Goal: Check status: Check status

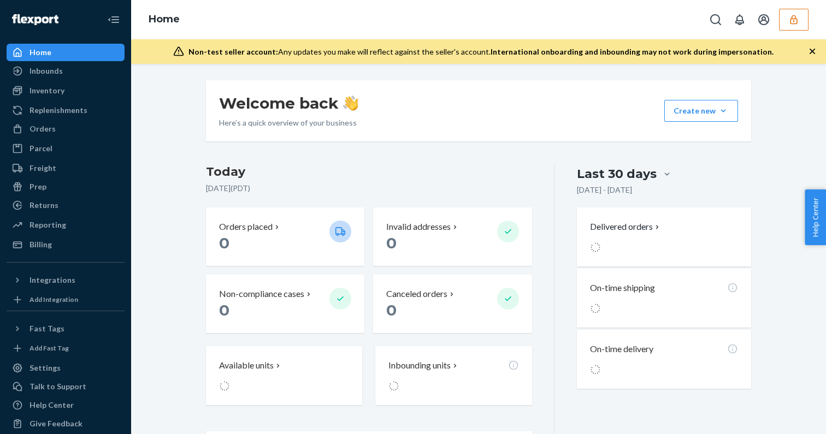
click at [780, 20] on button "button" at bounding box center [793, 20] width 29 height 22
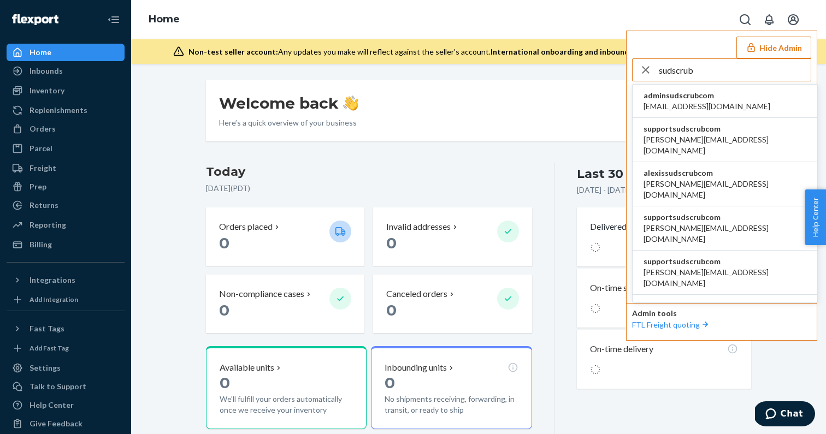
type input "sudscrub"
click at [713, 108] on span "admin@sudscrub.com" at bounding box center [706, 106] width 127 height 11
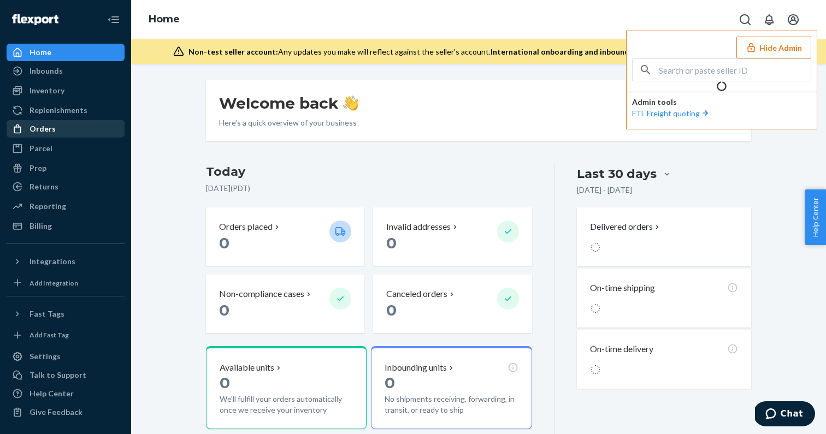
click at [34, 123] on div "Orders" at bounding box center [66, 128] width 116 height 15
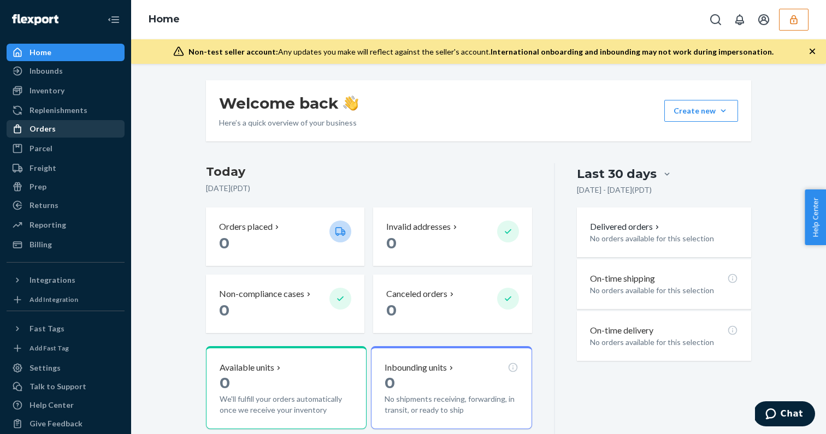
click at [33, 127] on div "Orders" at bounding box center [42, 128] width 26 height 11
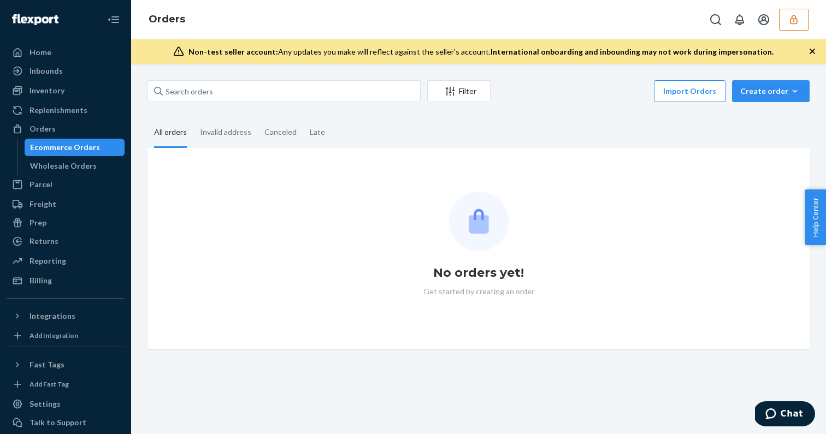
click at [790, 23] on icon "button" at bounding box center [793, 19] width 11 height 11
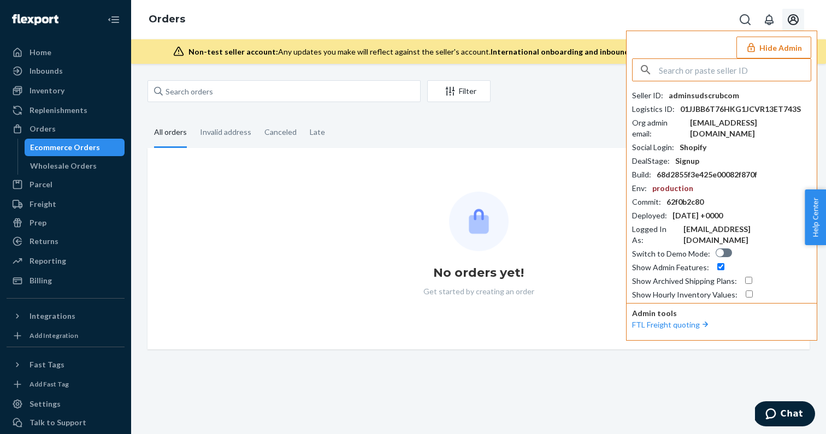
click at [791, 24] on icon "Open account menu" at bounding box center [792, 19] width 11 height 11
click at [128, 140] on div "Home Inbounds Shipping Plans Problems Inventory Products Replenishments Orders …" at bounding box center [65, 217] width 131 height 434
click at [44, 132] on div "Orders" at bounding box center [42, 128] width 26 height 11
click at [55, 66] on div "Inbounds" at bounding box center [45, 71] width 33 height 11
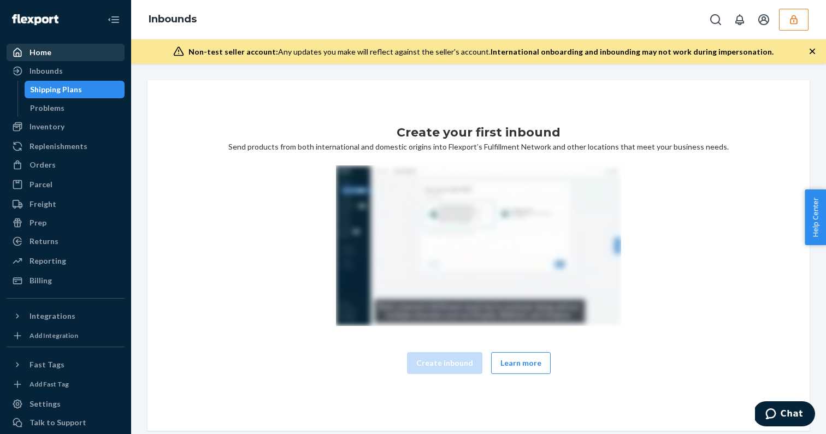
click at [54, 54] on div "Home" at bounding box center [66, 52] width 116 height 15
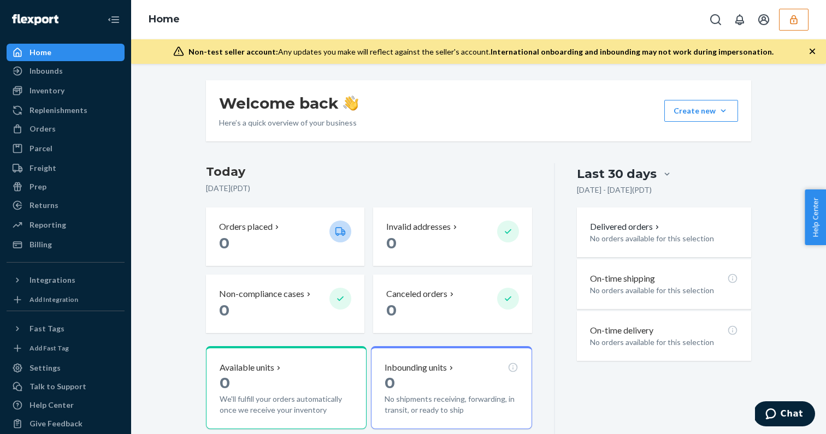
click at [796, 21] on icon "button" at bounding box center [793, 19] width 7 height 9
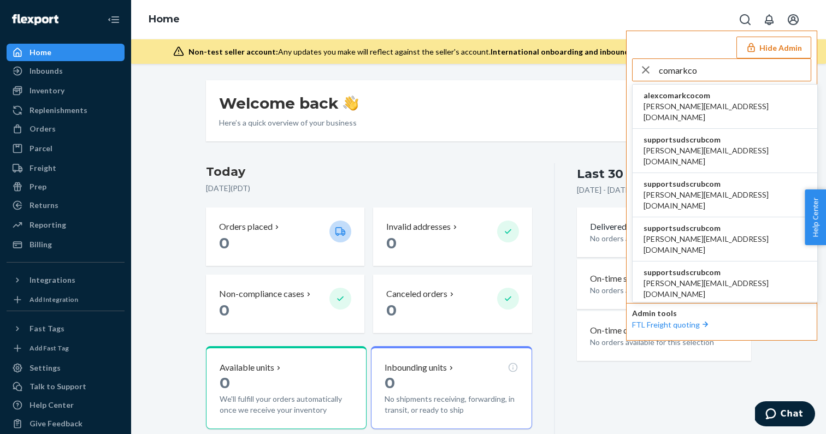
type input "comarkco"
click at [723, 103] on li "alexcomarkcocom alex@comarkco.com" at bounding box center [724, 107] width 185 height 44
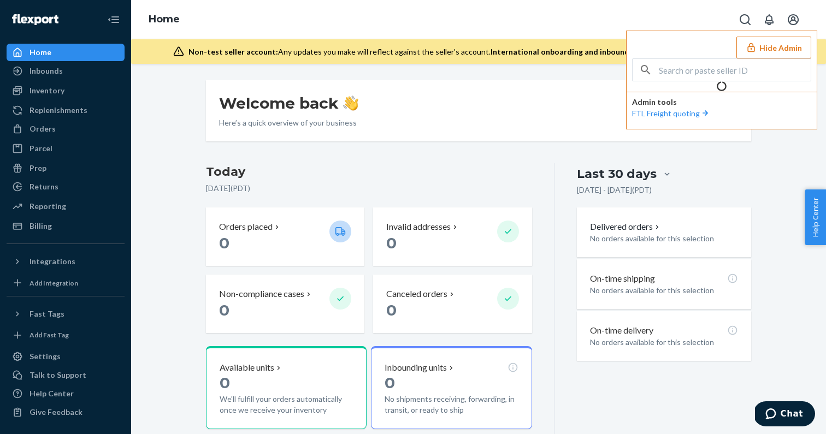
click at [788, 45] on button "Hide Admin" at bounding box center [773, 48] width 75 height 22
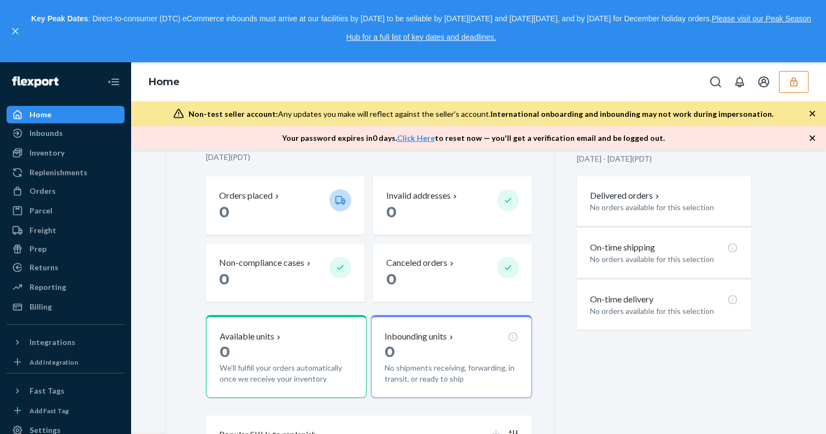
scroll to position [132, 0]
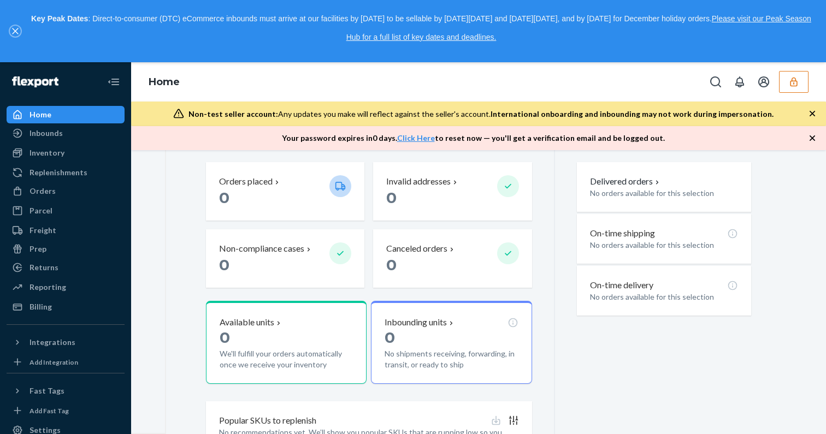
click at [16, 34] on button "close," at bounding box center [15, 31] width 11 height 11
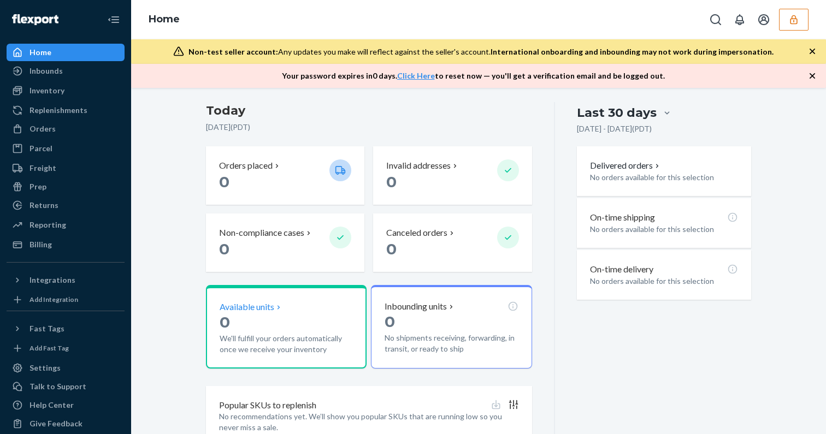
scroll to position [0, 0]
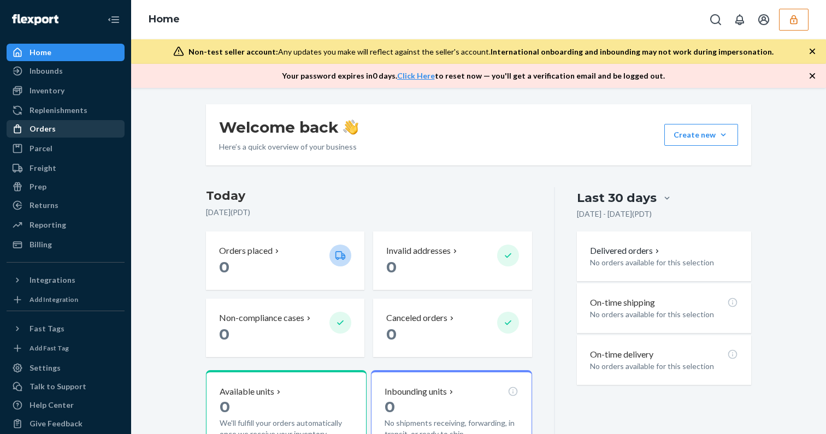
click at [58, 127] on div "Orders" at bounding box center [66, 128] width 116 height 15
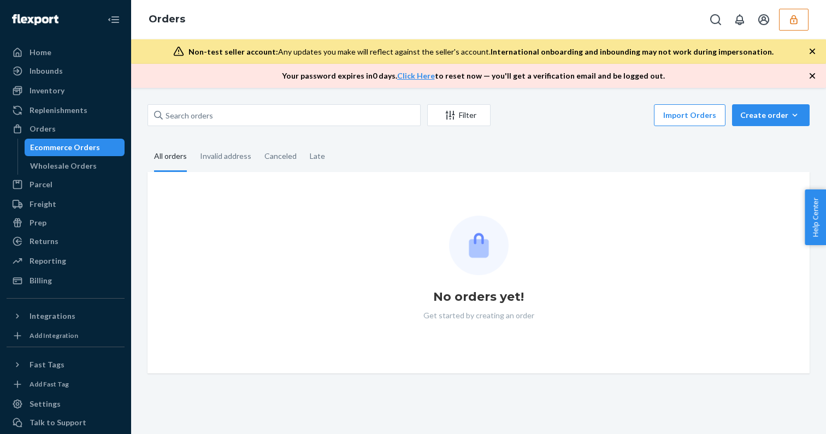
click at [791, 21] on icon "button" at bounding box center [793, 19] width 11 height 11
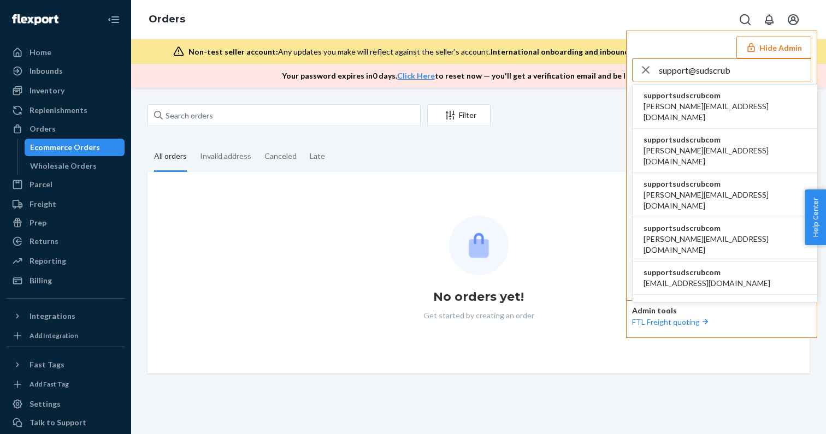
type input "support@sudscrub"
click at [667, 98] on span "supportsudscrubcom" at bounding box center [724, 95] width 163 height 11
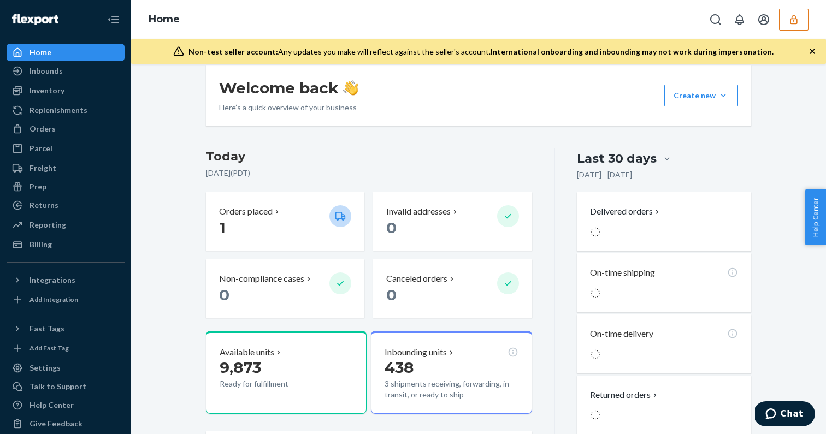
scroll to position [16, 0]
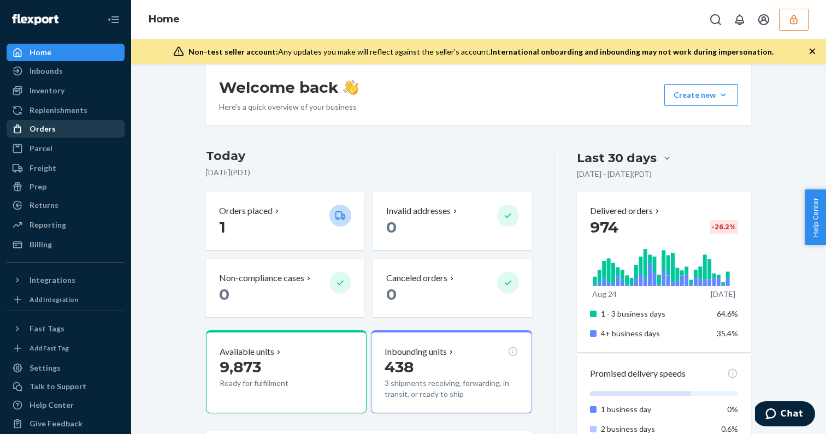
click at [45, 123] on div "Orders" at bounding box center [42, 128] width 26 height 11
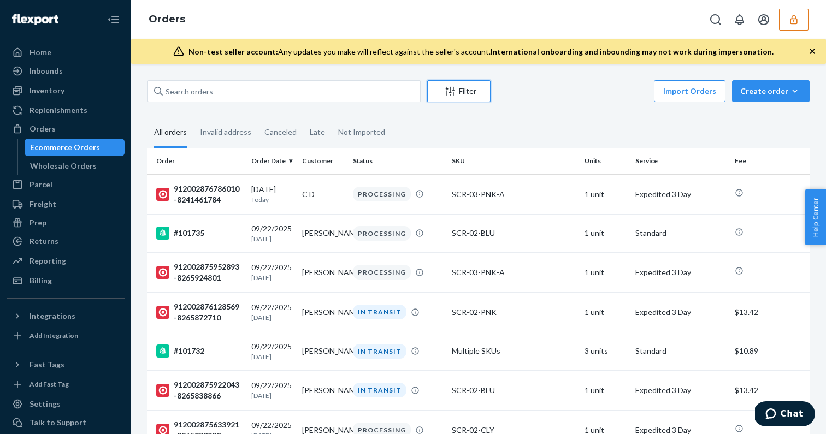
click at [469, 92] on div "Filter" at bounding box center [459, 91] width 62 height 11
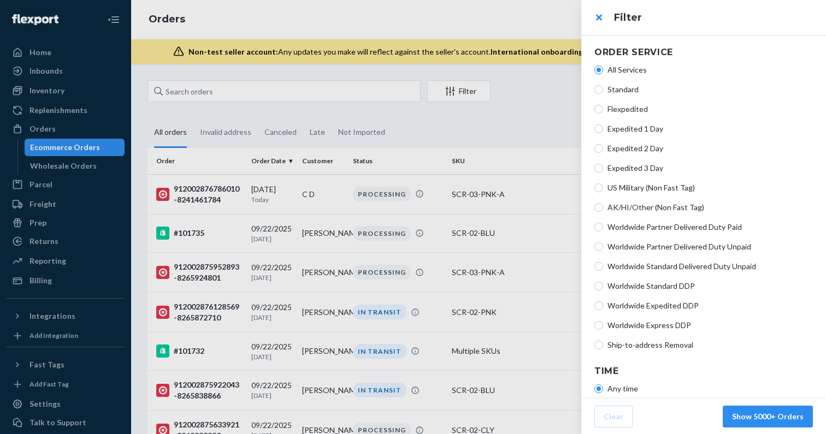
scroll to position [189, 0]
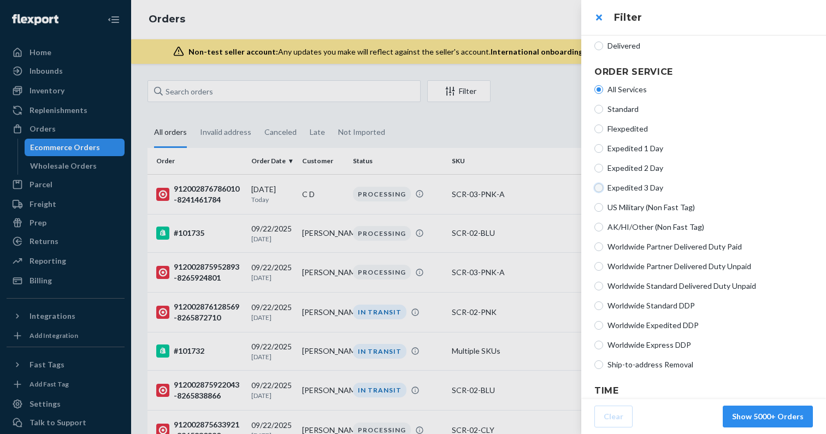
click at [597, 185] on input "Expedited 3 Day" at bounding box center [598, 187] width 9 height 9
radio input "true"
radio input "false"
click at [599, 168] on input "Expedited 2 Day" at bounding box center [598, 168] width 9 height 9
radio input "true"
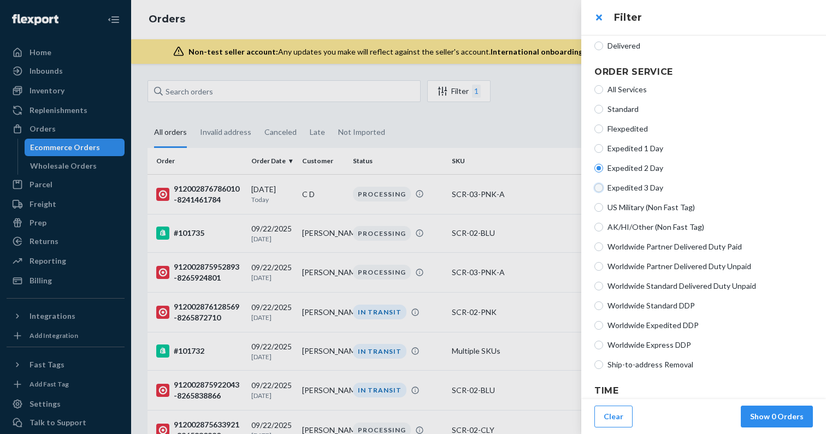
click at [599, 187] on input "Expedited 3 Day" at bounding box center [598, 187] width 9 height 9
radio input "true"
radio input "false"
click at [771, 418] on button "Show 4513 Orders" at bounding box center [769, 417] width 85 height 22
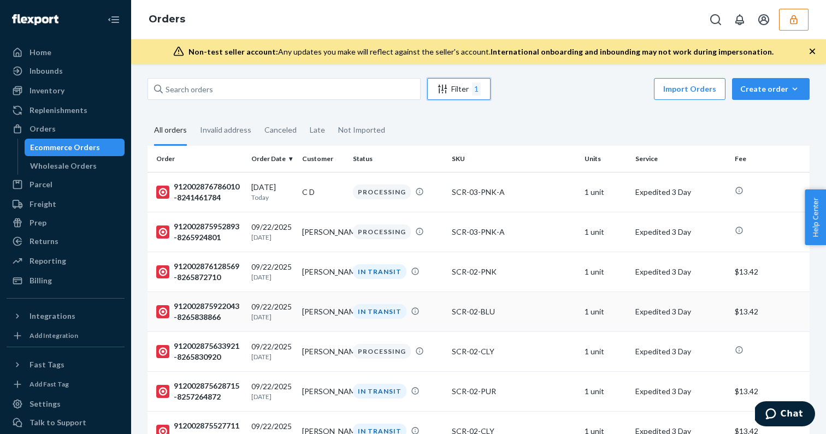
scroll to position [0, 0]
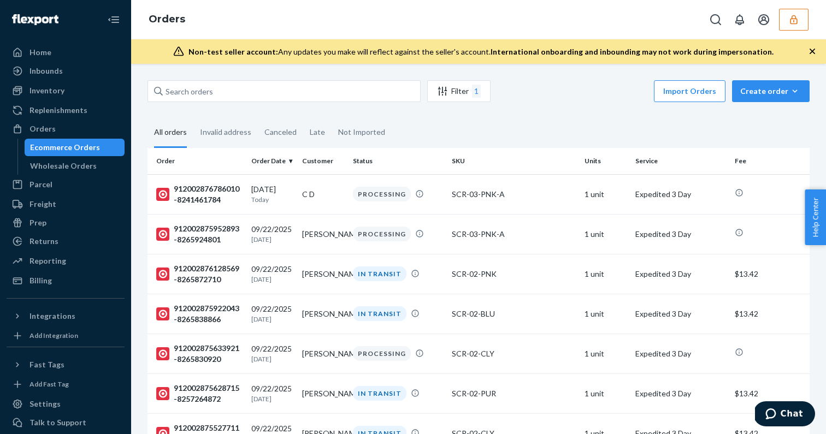
click at [815, 46] on icon "button" at bounding box center [812, 51] width 11 height 11
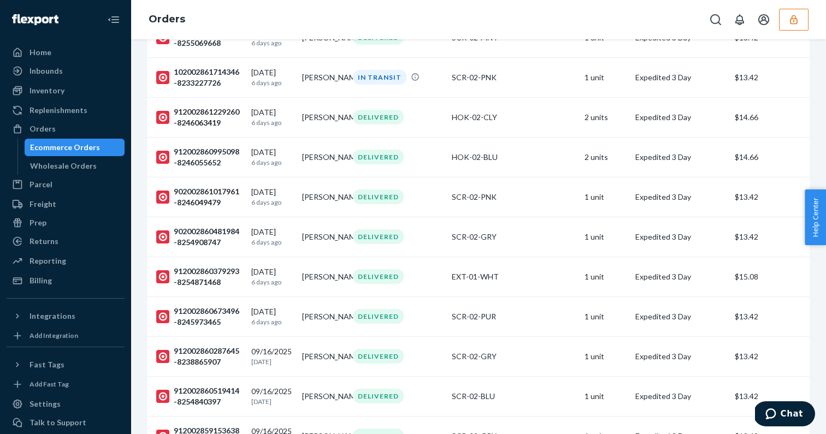
scroll to position [3282, 0]
click at [221, 88] on div "102002861714346-8233227726" at bounding box center [199, 77] width 86 height 22
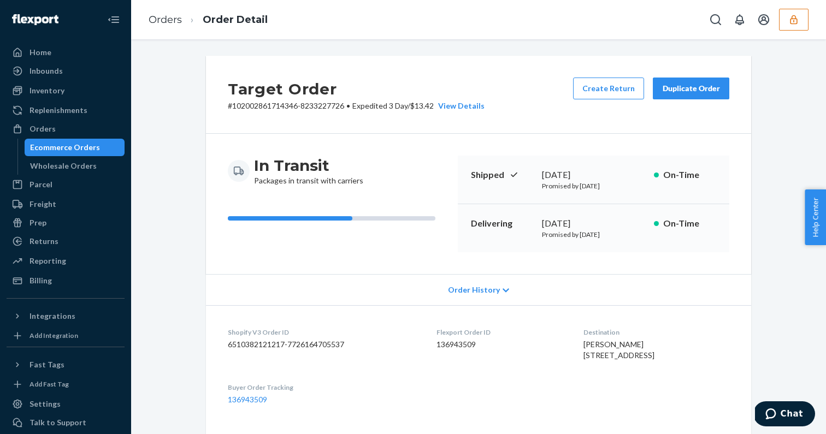
click at [487, 292] on span "Order History" at bounding box center [474, 290] width 52 height 11
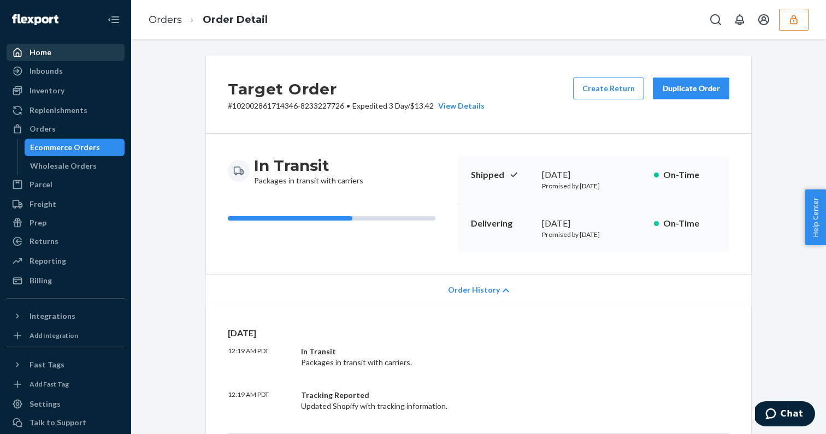
click at [38, 56] on div "Home" at bounding box center [40, 52] width 22 height 11
